Goal: Transaction & Acquisition: Obtain resource

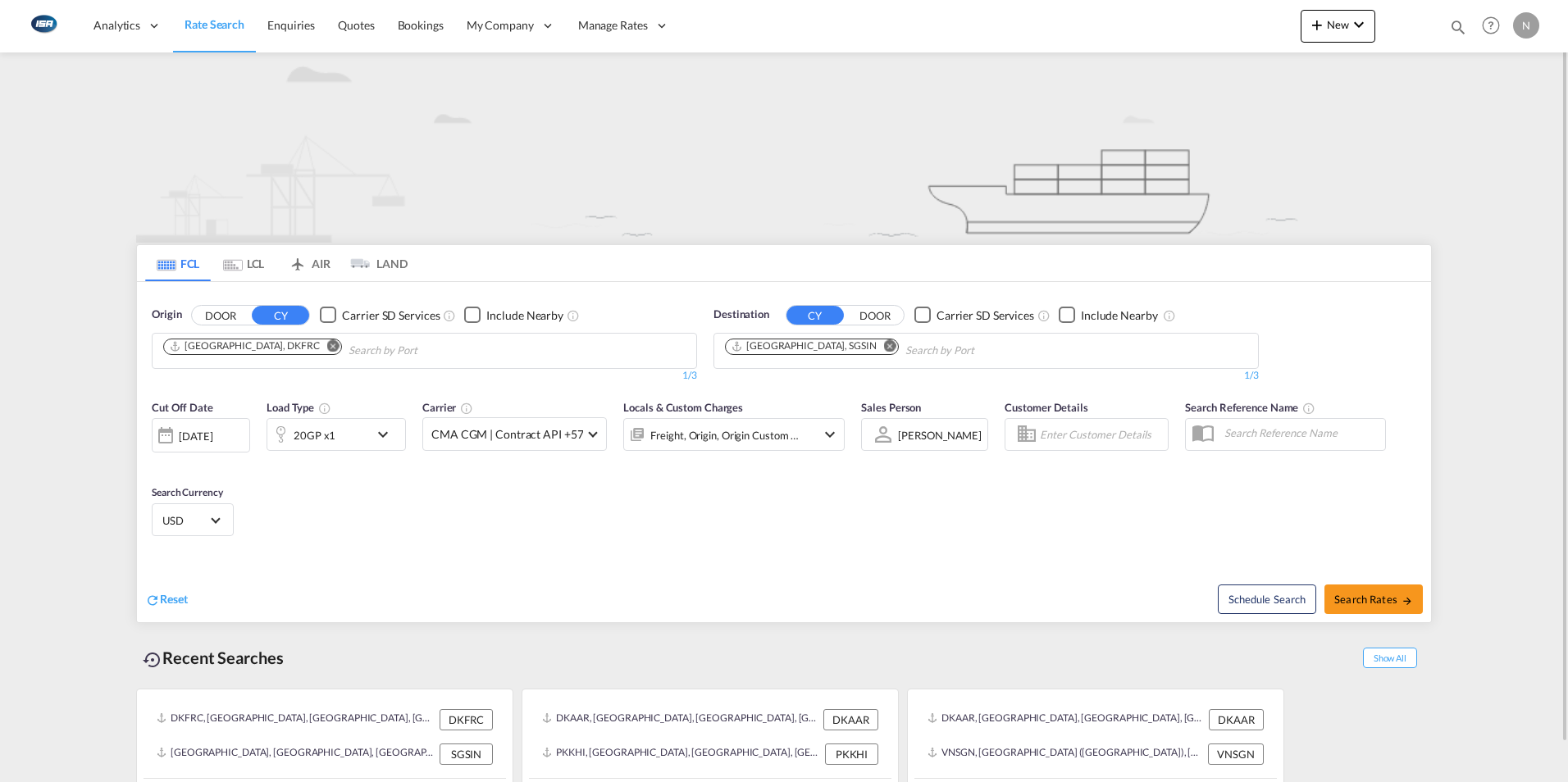
click at [327, 348] on md-icon "Remove" at bounding box center [333, 345] width 12 height 12
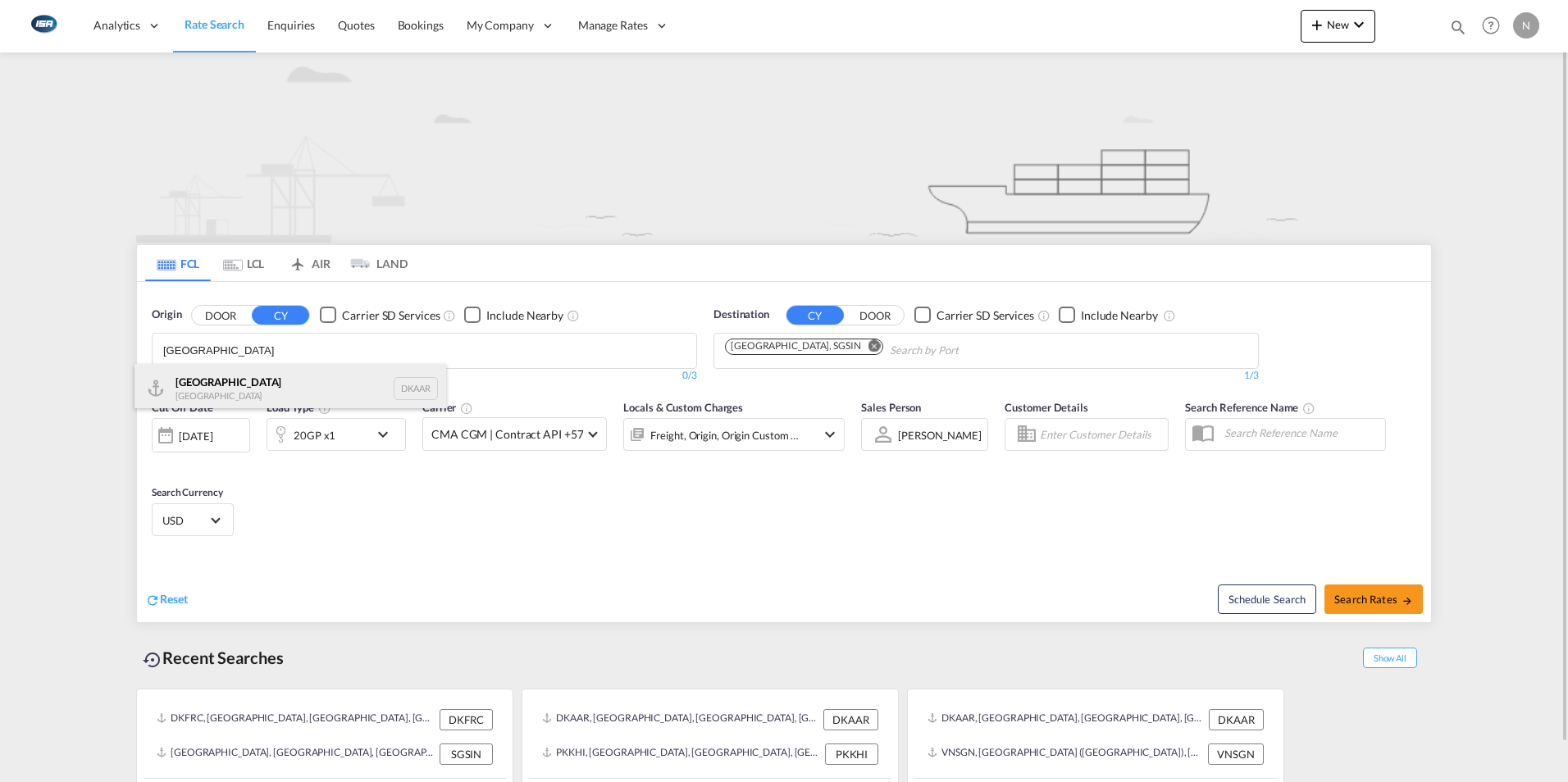
type input "[GEOGRAPHIC_DATA]"
click at [240, 384] on div "Aarhus [GEOGRAPHIC_DATA] DKAAR" at bounding box center [290, 389] width 311 height 49
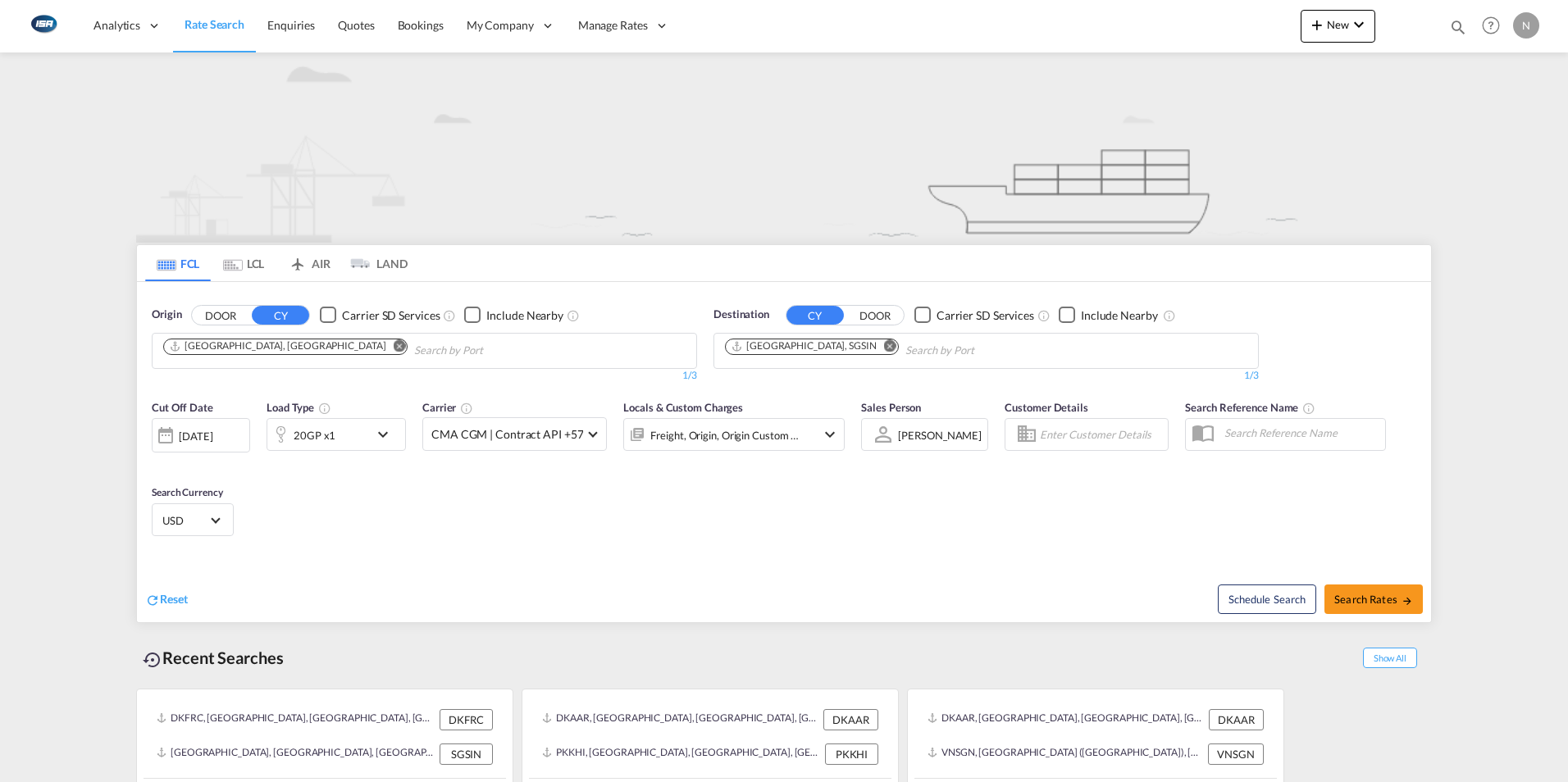
click at [884, 346] on md-icon "Remove" at bounding box center [890, 345] width 12 height 12
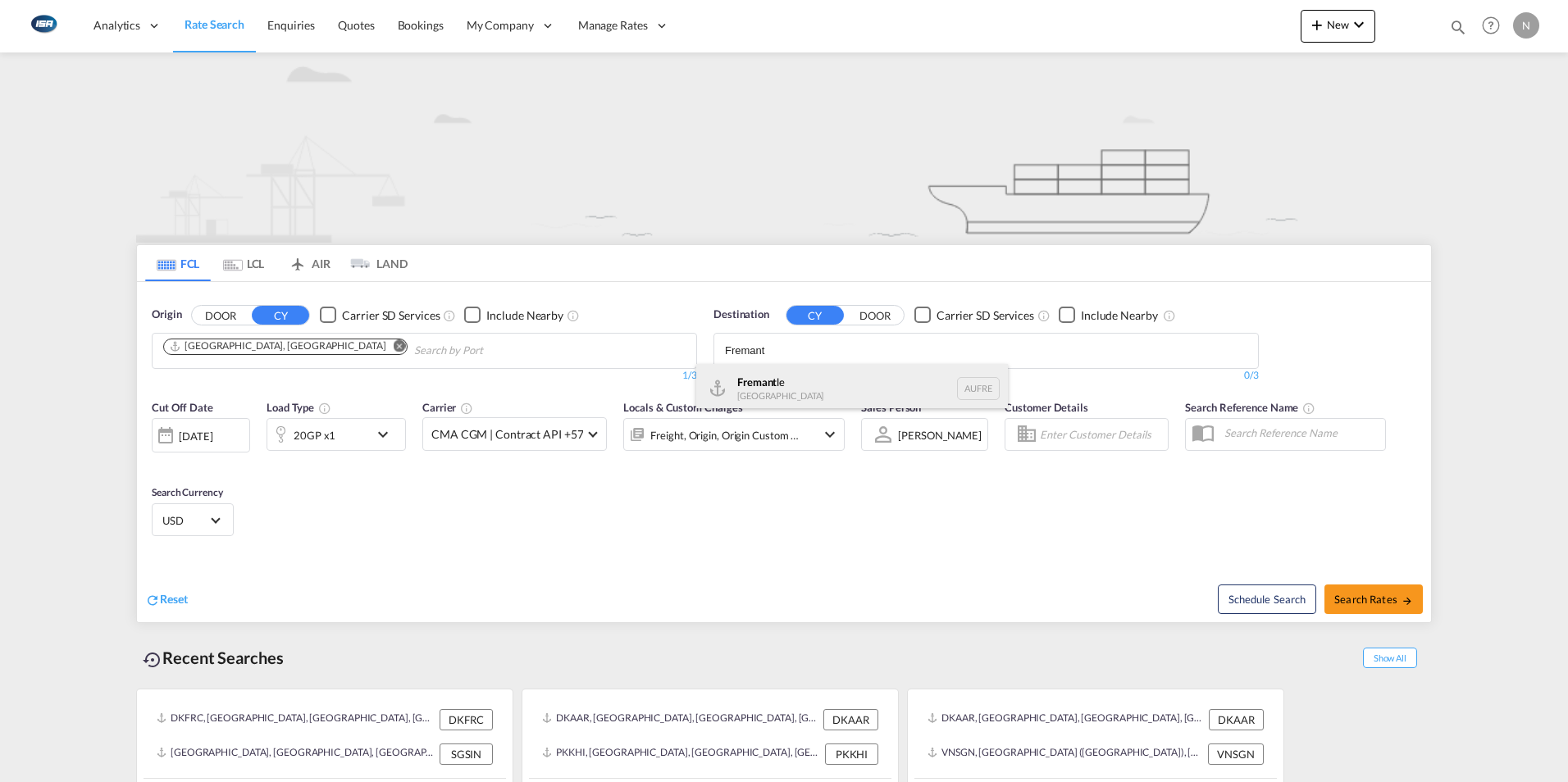
type input "Fremant"
click at [760, 384] on div "Fremant le [GEOGRAPHIC_DATA] AUFRE" at bounding box center [851, 389] width 311 height 49
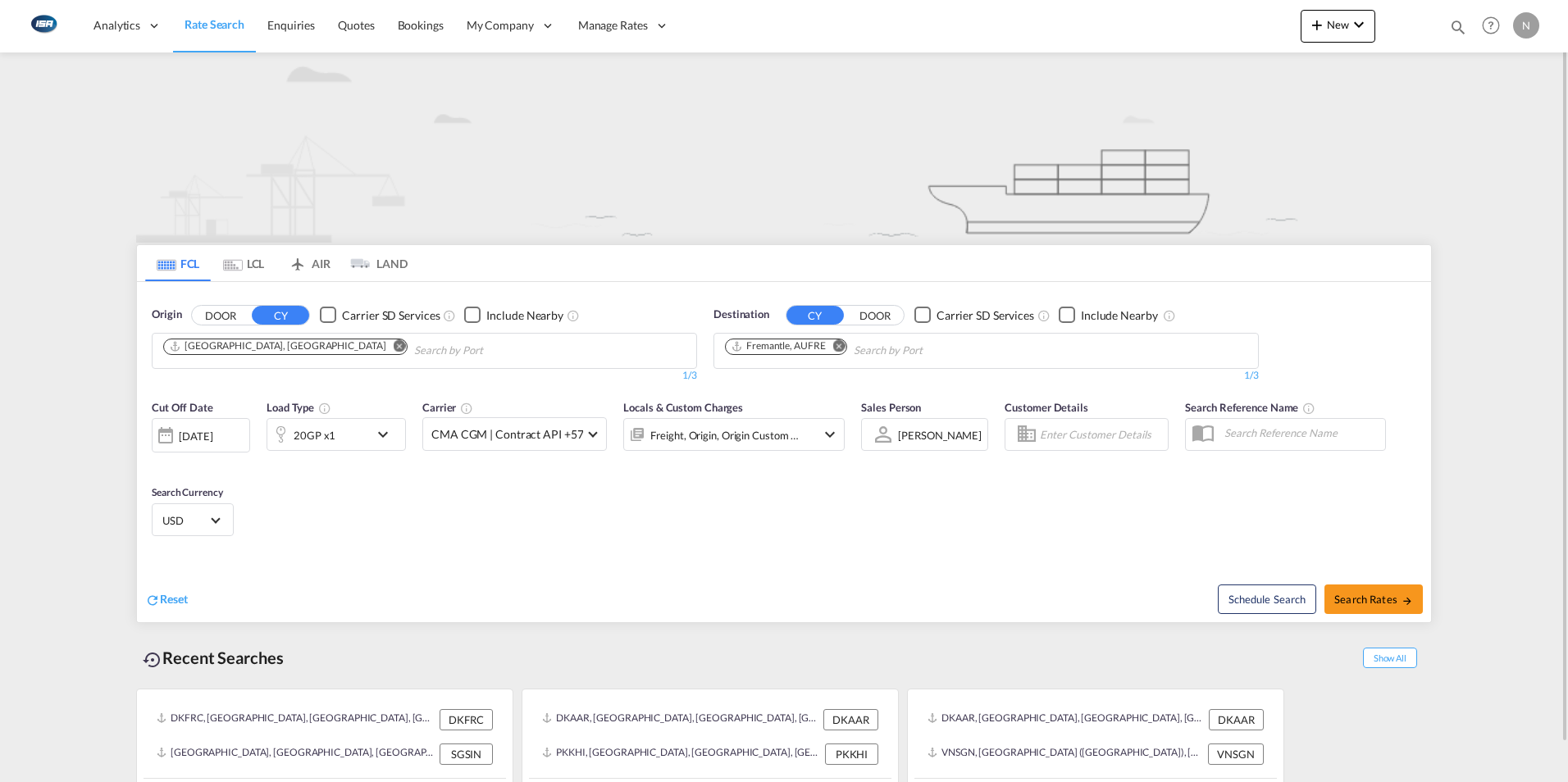
click at [378, 433] on md-icon "icon-chevron-down" at bounding box center [387, 434] width 28 height 20
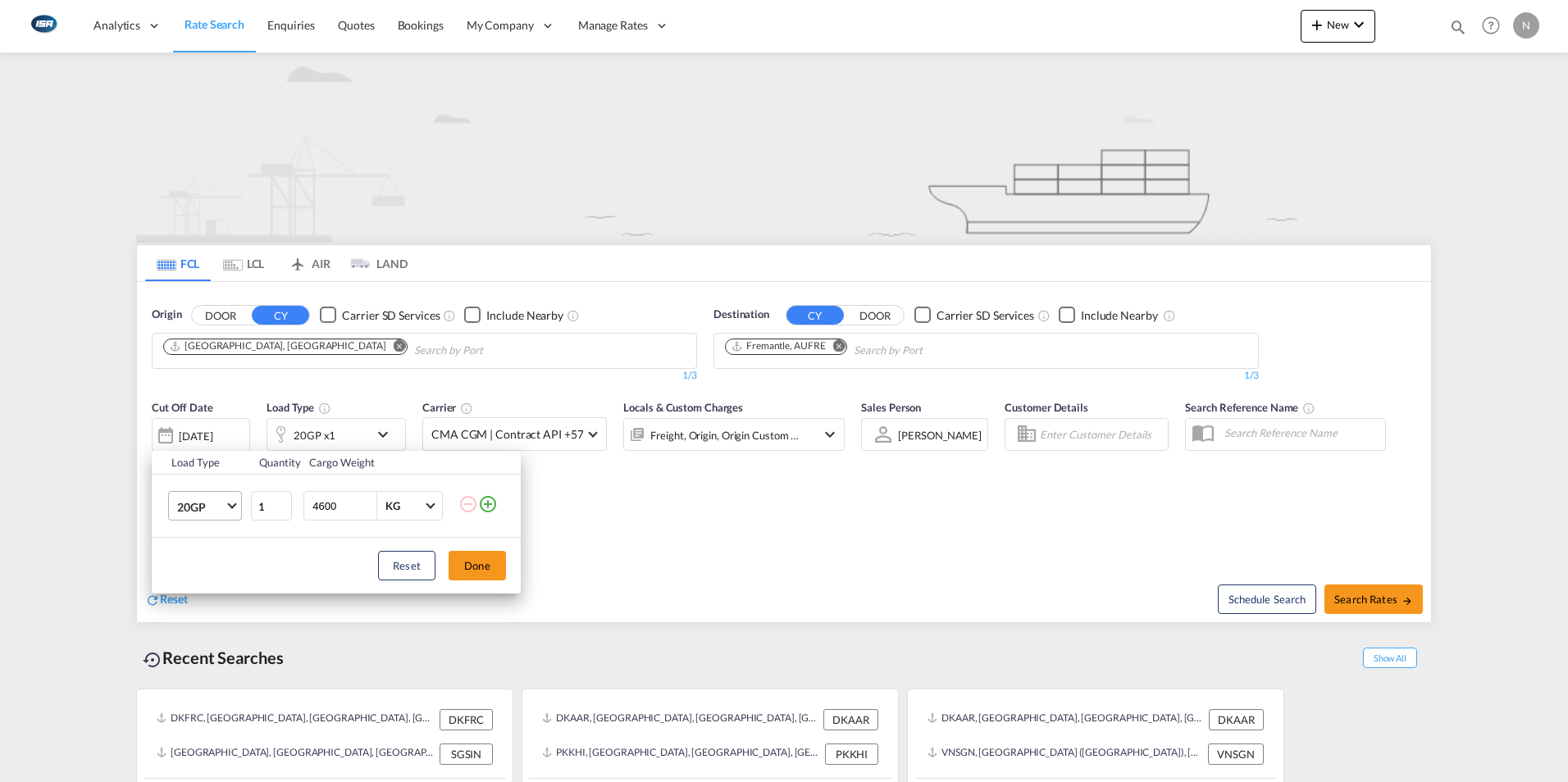
click at [228, 508] on md-select-value "20GP" at bounding box center [208, 506] width 65 height 28
click at [194, 585] on div "40HC" at bounding box center [192, 585] width 31 height 17
type input "15000"
click at [482, 563] on button "Done" at bounding box center [477, 566] width 58 height 30
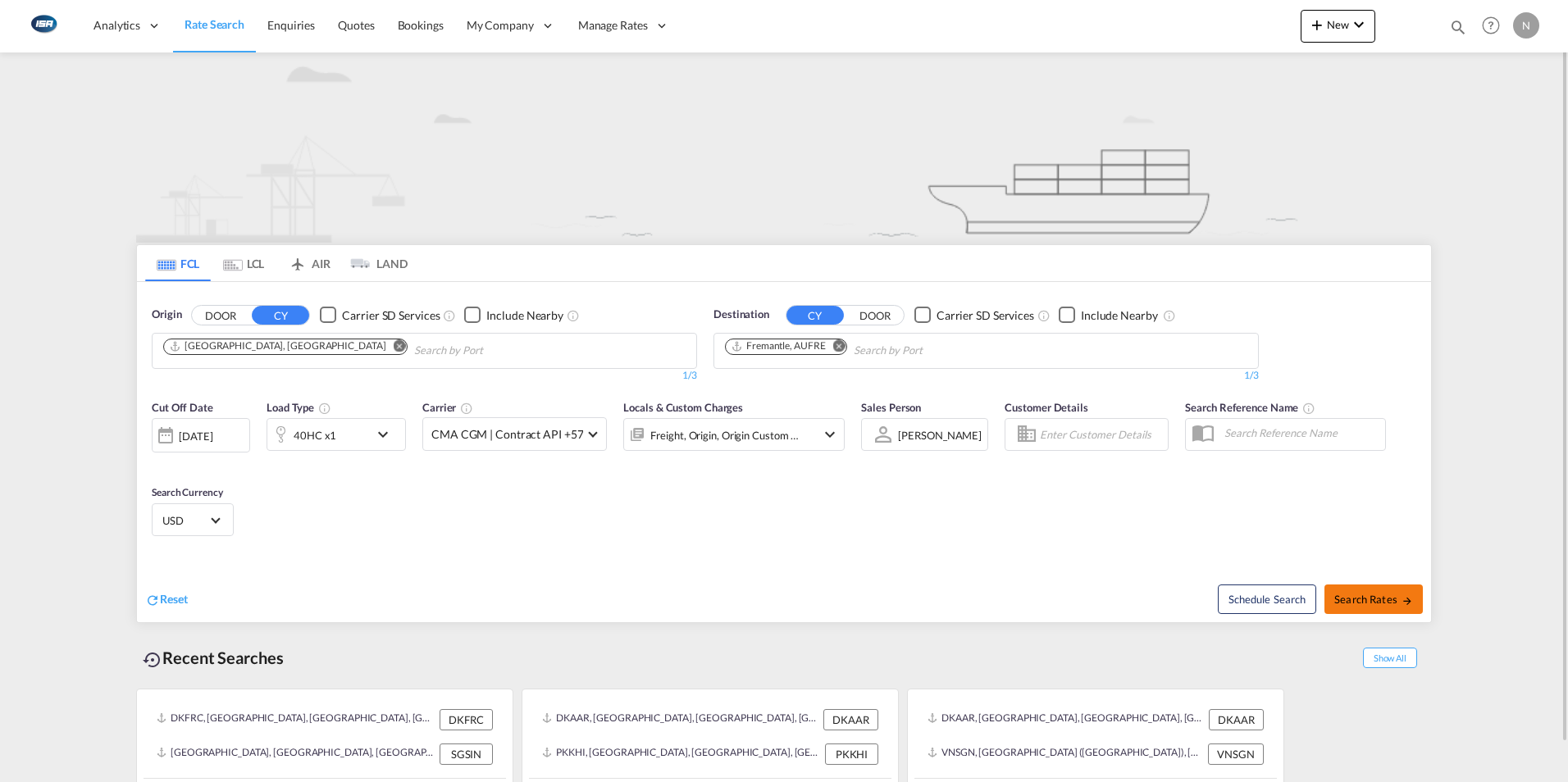
click at [1381, 602] on span "Search Rates" at bounding box center [1374, 599] width 78 height 13
type input "DKAAR to AUFRE / [DATE]"
